Goal: Information Seeking & Learning: Find specific fact

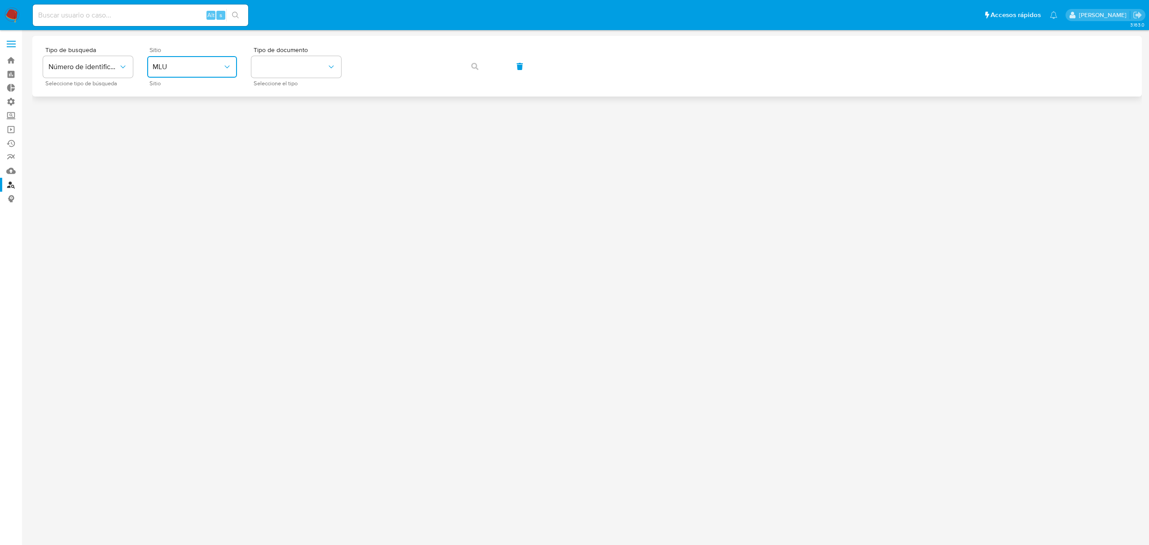
click at [224, 70] on icon "site_id" at bounding box center [227, 66] width 9 height 9
click at [210, 117] on div "MLA" at bounding box center [190, 113] width 74 height 22
click at [297, 63] on button "identificationType" at bounding box center [296, 67] width 90 height 22
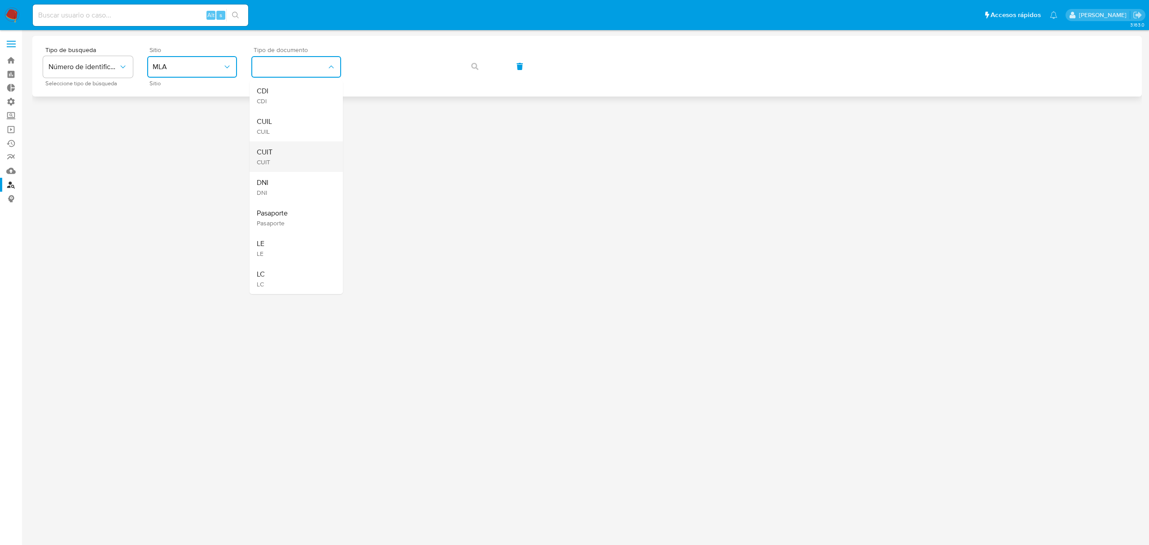
click at [286, 149] on div "CUIT CUIT" at bounding box center [294, 156] width 74 height 31
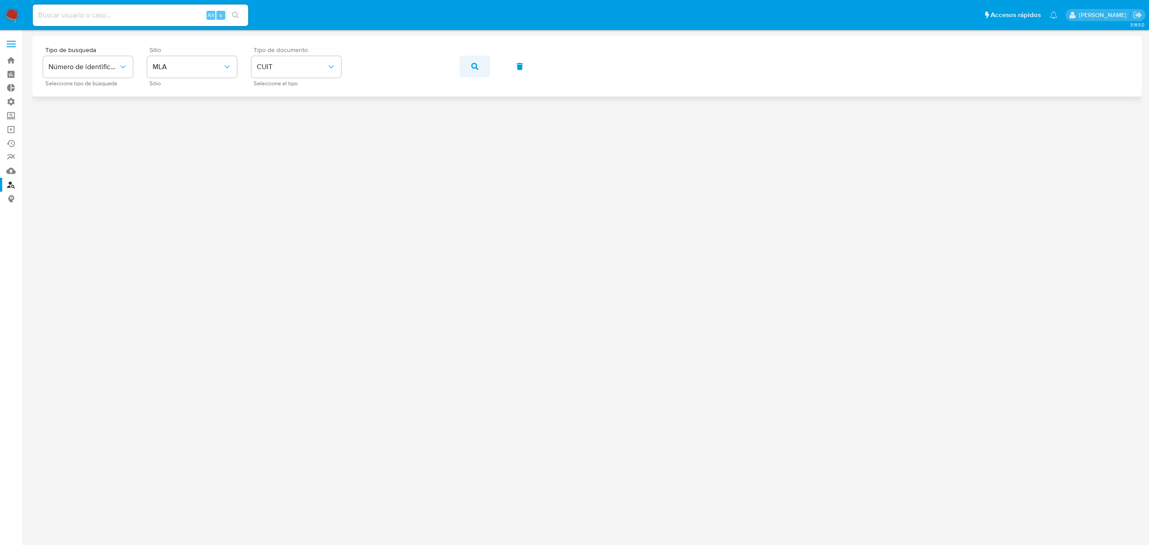
click at [470, 63] on button "button" at bounding box center [475, 67] width 31 height 22
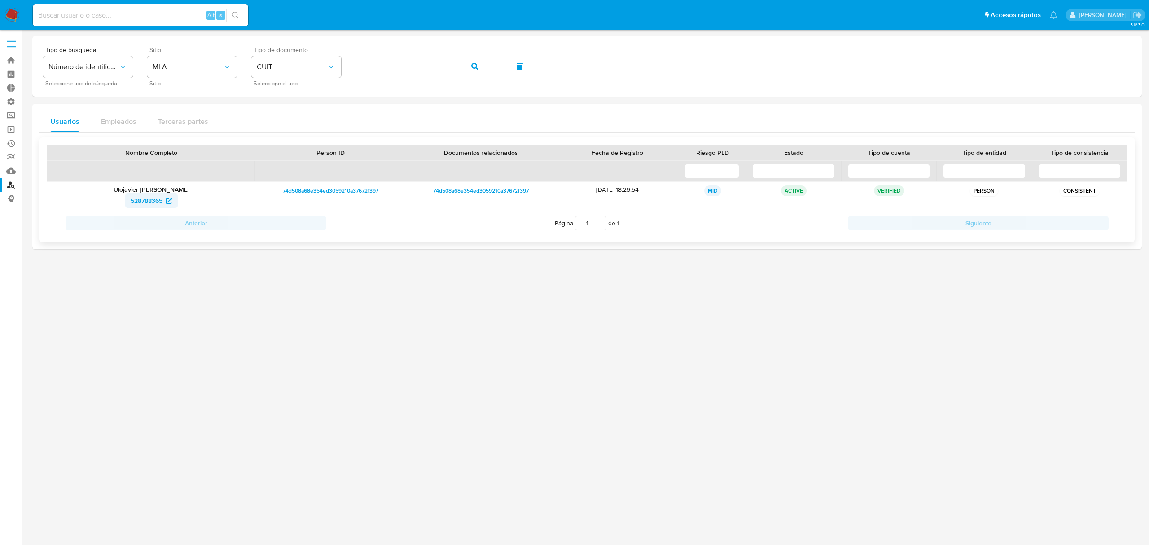
click at [155, 202] on span "528788365" at bounding box center [147, 200] width 32 height 14
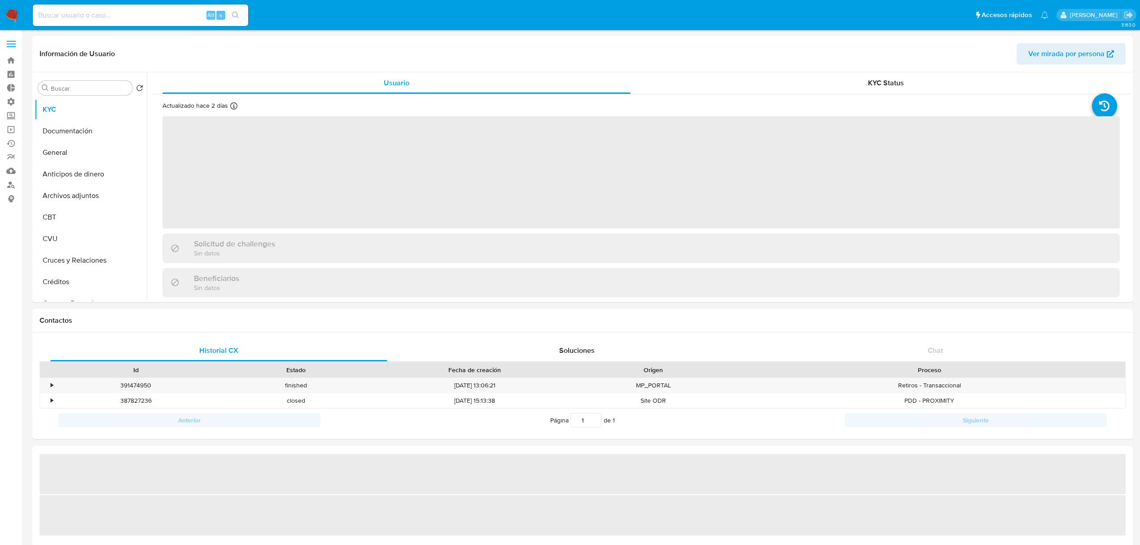
select select "10"
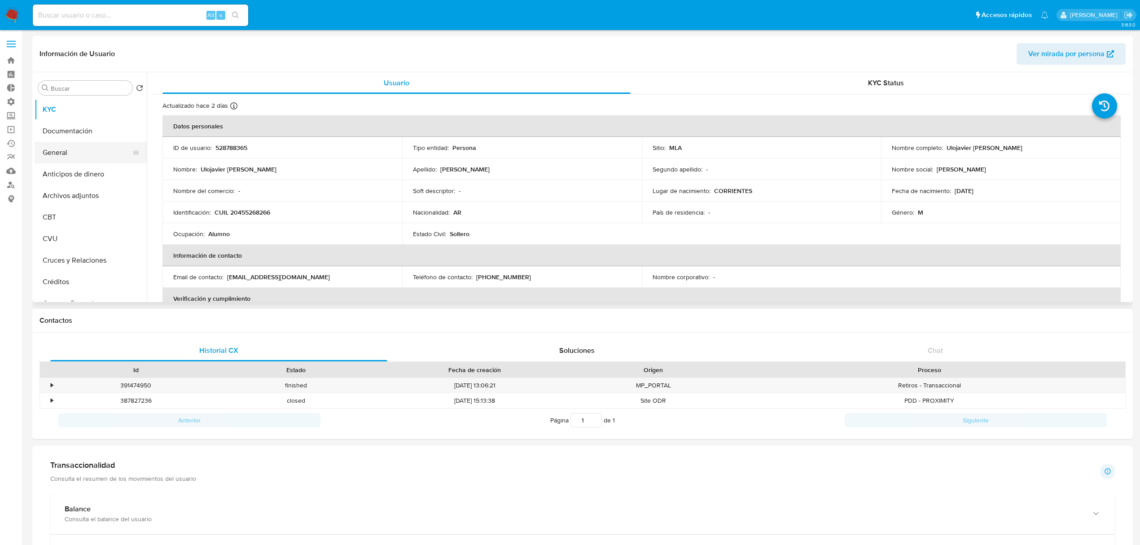
click at [72, 153] on button "General" at bounding box center [87, 153] width 105 height 22
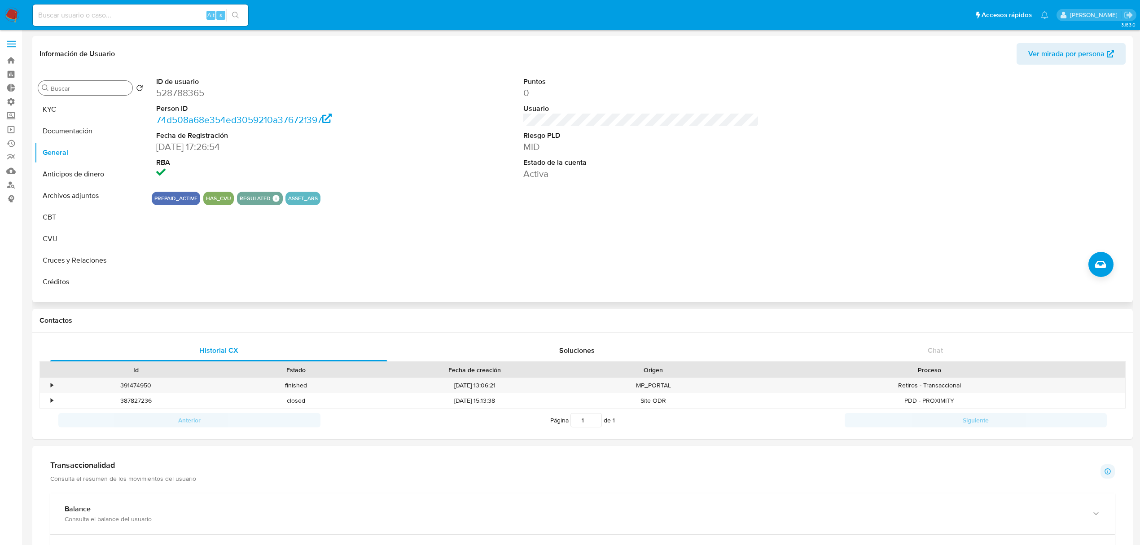
click at [88, 88] on input "Buscar" at bounding box center [90, 88] width 78 height 8
type input "cr"
click at [84, 154] on button "Créditos" at bounding box center [87, 153] width 105 height 22
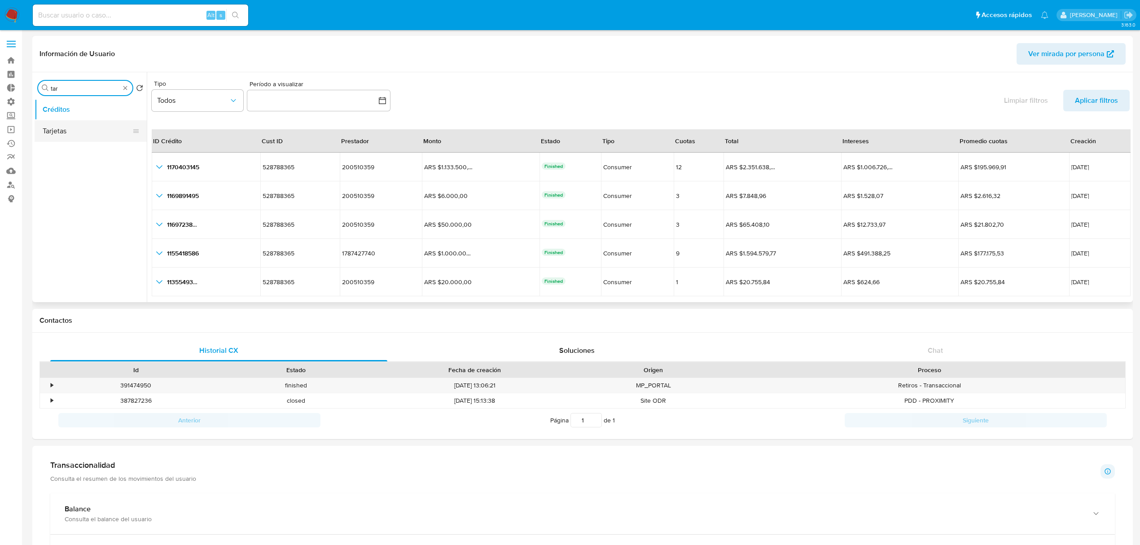
type input "tar"
click at [81, 131] on button "Tarjetas" at bounding box center [87, 131] width 105 height 22
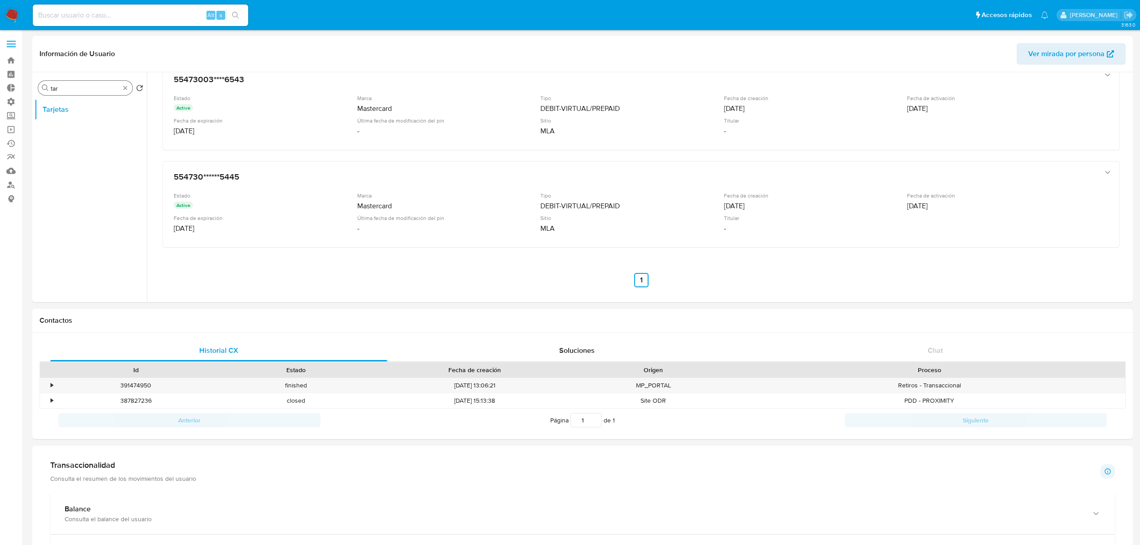
click at [128, 90] on div "Buscar tar" at bounding box center [85, 88] width 94 height 14
click at [75, 151] on button "General" at bounding box center [87, 153] width 105 height 22
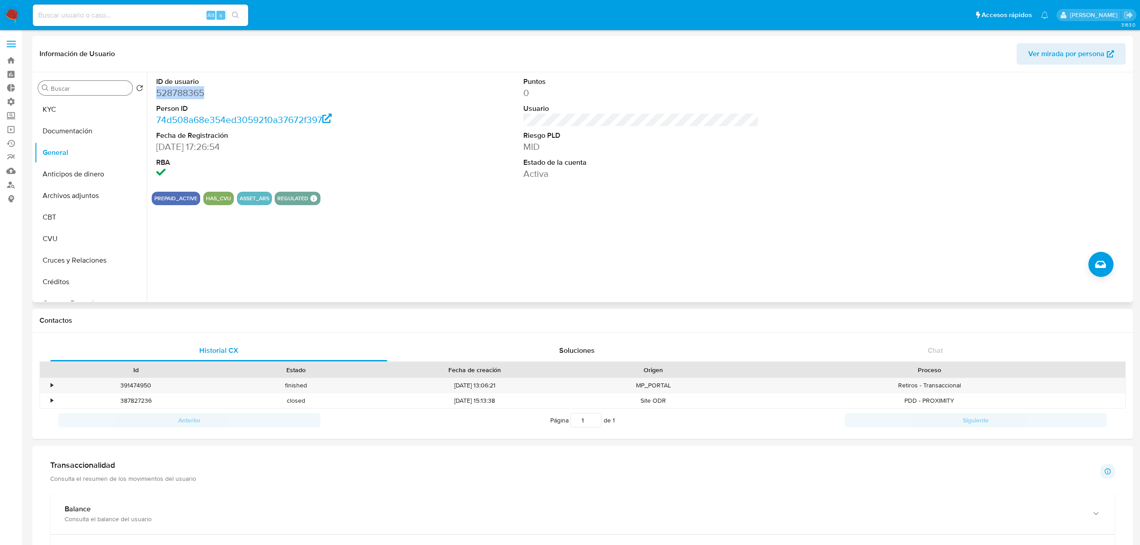
drag, startPoint x: 195, startPoint y: 92, endPoint x: 155, endPoint y: 96, distance: 40.1
click at [155, 96] on div "ID de usuario 528788365 Person ID 74d508a68e354ed3059210a37672f397 Fecha de Reg…" at bounding box center [274, 128] width 245 height 112
copy dd "528788365"
click at [76, 107] on button "KYC" at bounding box center [87, 110] width 105 height 22
